Goal: Information Seeking & Learning: Learn about a topic

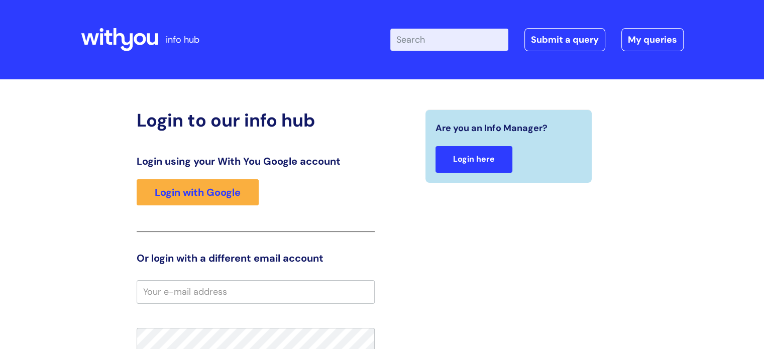
click at [488, 163] on link "Login here" at bounding box center [474, 159] width 77 height 27
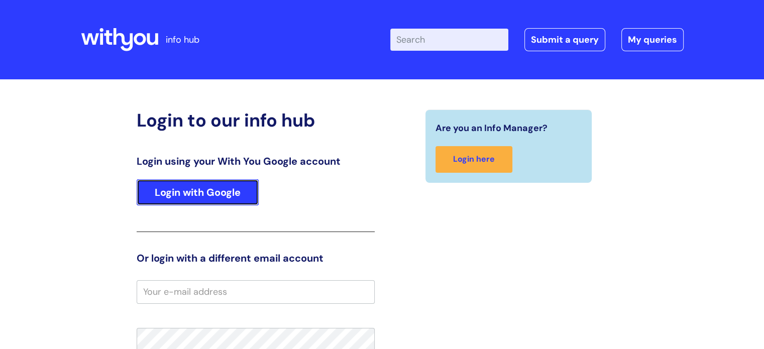
click at [168, 188] on link "Login with Google" at bounding box center [198, 192] width 122 height 26
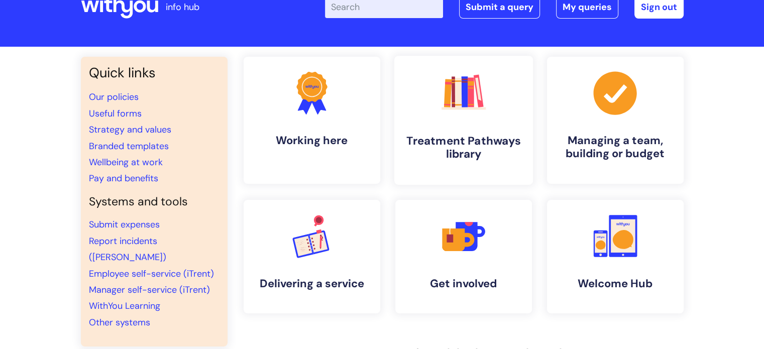
scroll to position [101, 0]
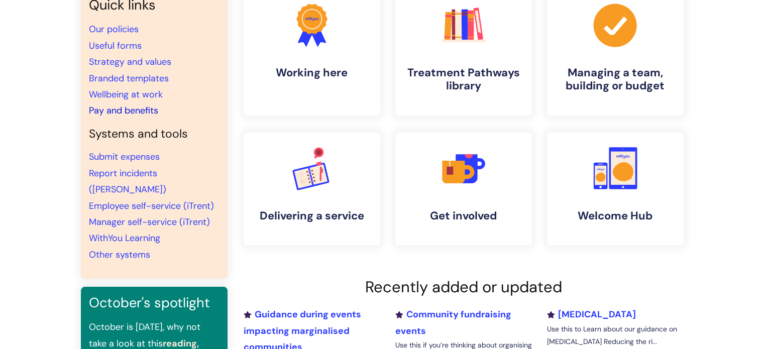
click at [133, 109] on link "Pay and benefits" at bounding box center [123, 111] width 69 height 12
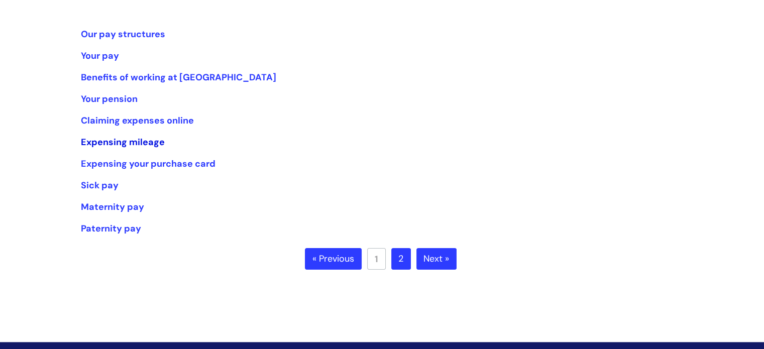
scroll to position [201, 0]
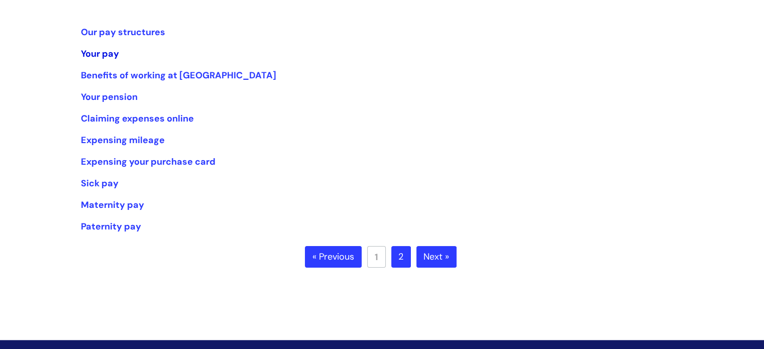
click at [107, 50] on link "Your pay" at bounding box center [100, 54] width 38 height 12
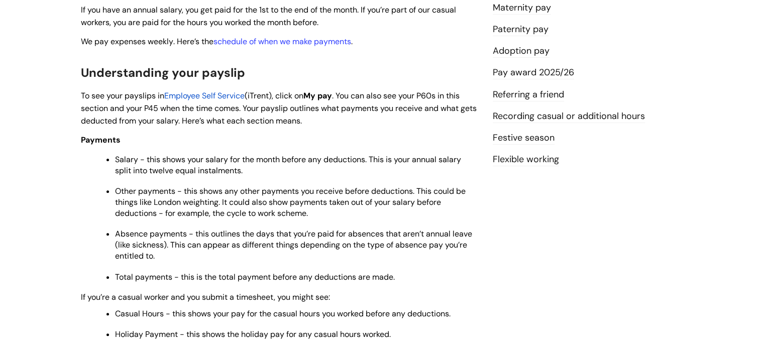
scroll to position [302, 0]
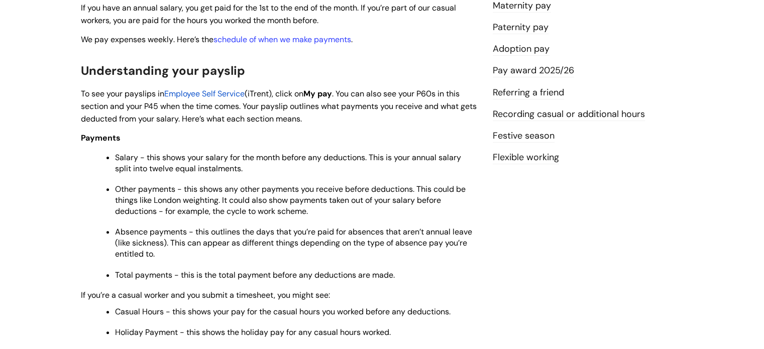
click at [240, 92] on span "Employee Self Service" at bounding box center [204, 93] width 80 height 11
